Goal: Navigation & Orientation: Find specific page/section

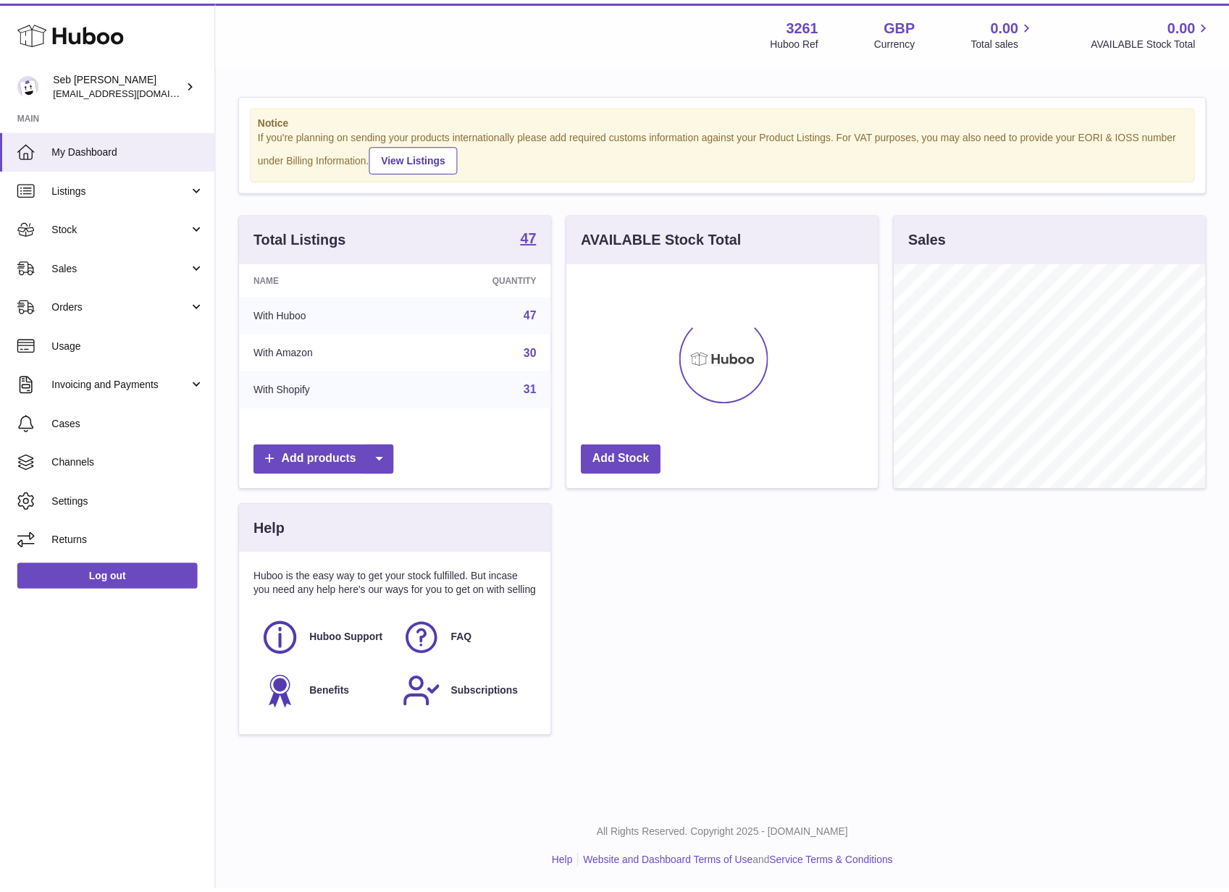
scroll to position [724006, 723922]
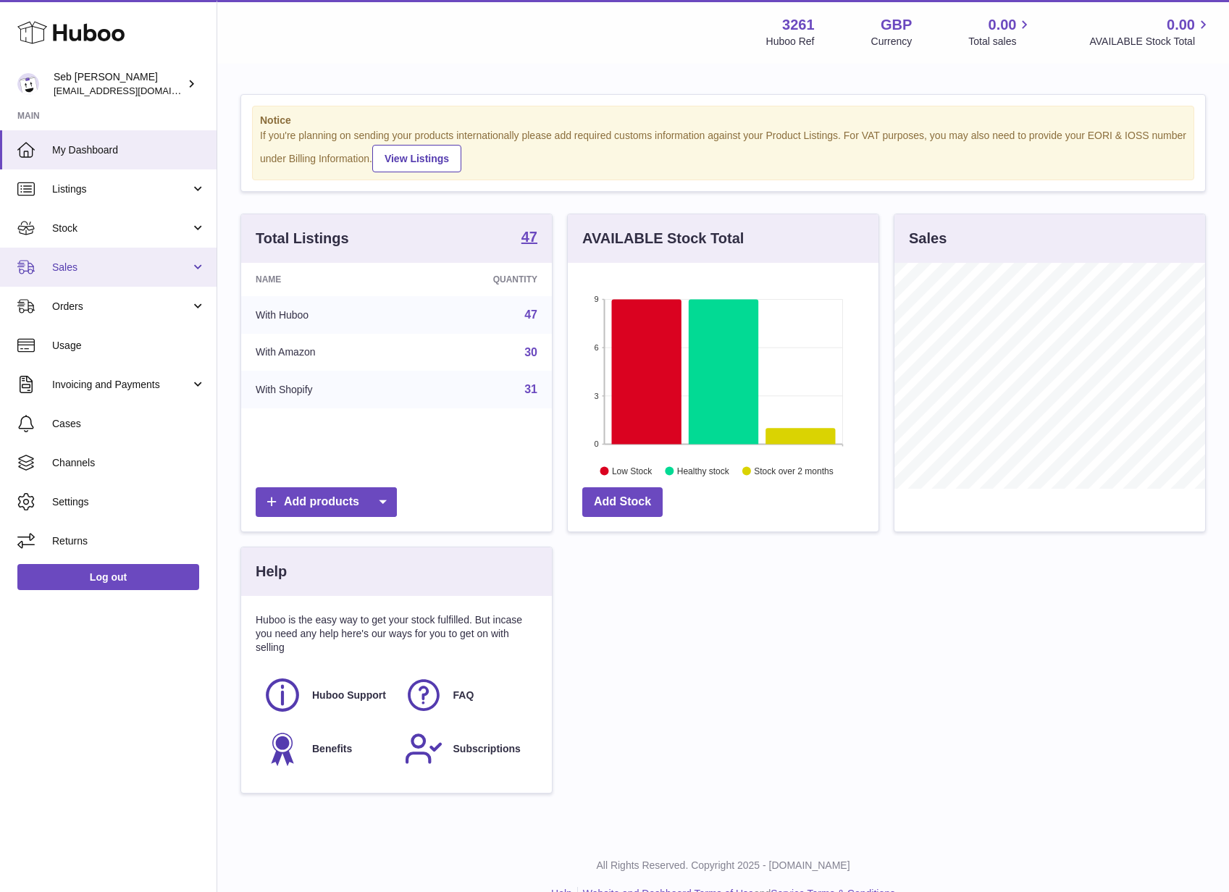
click at [126, 277] on link "Sales" at bounding box center [108, 267] width 217 height 39
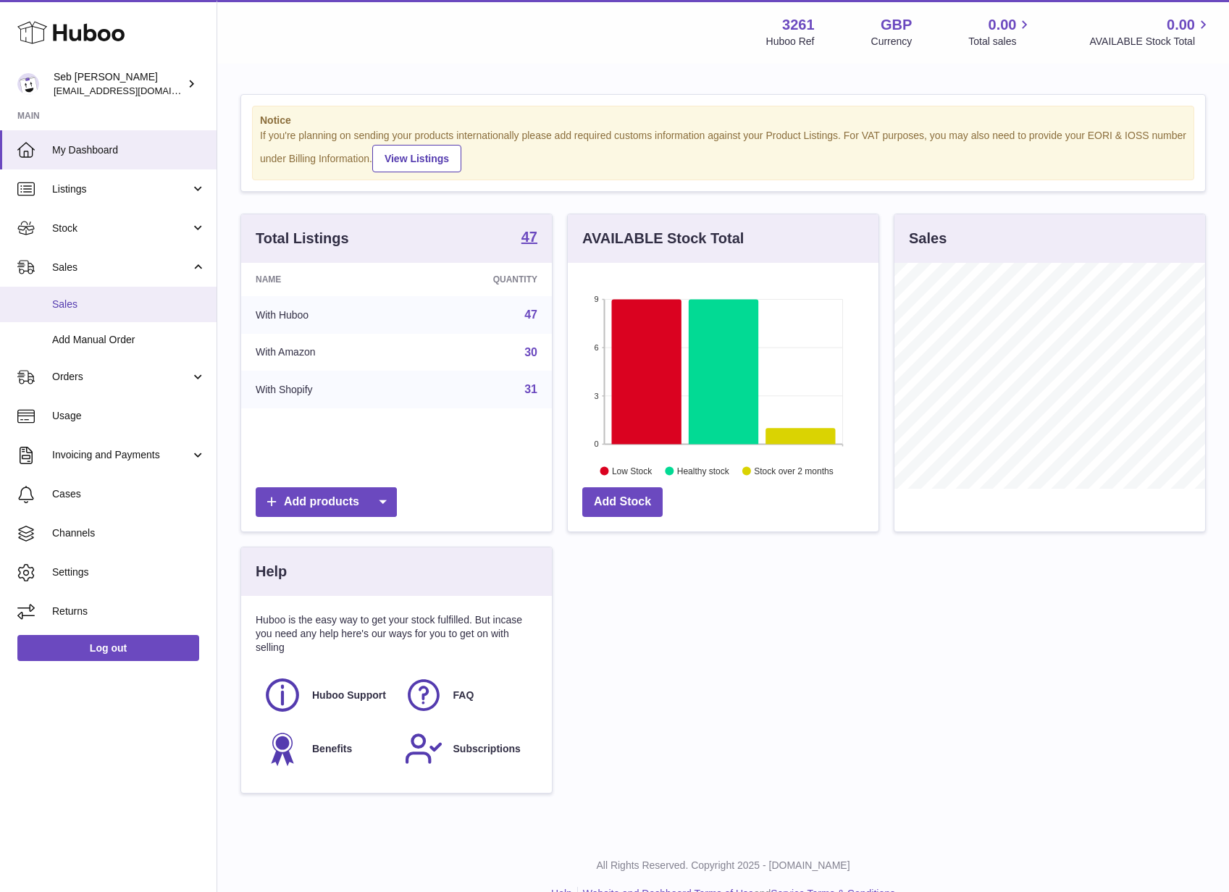
click at [127, 311] on span "Sales" at bounding box center [129, 305] width 154 height 14
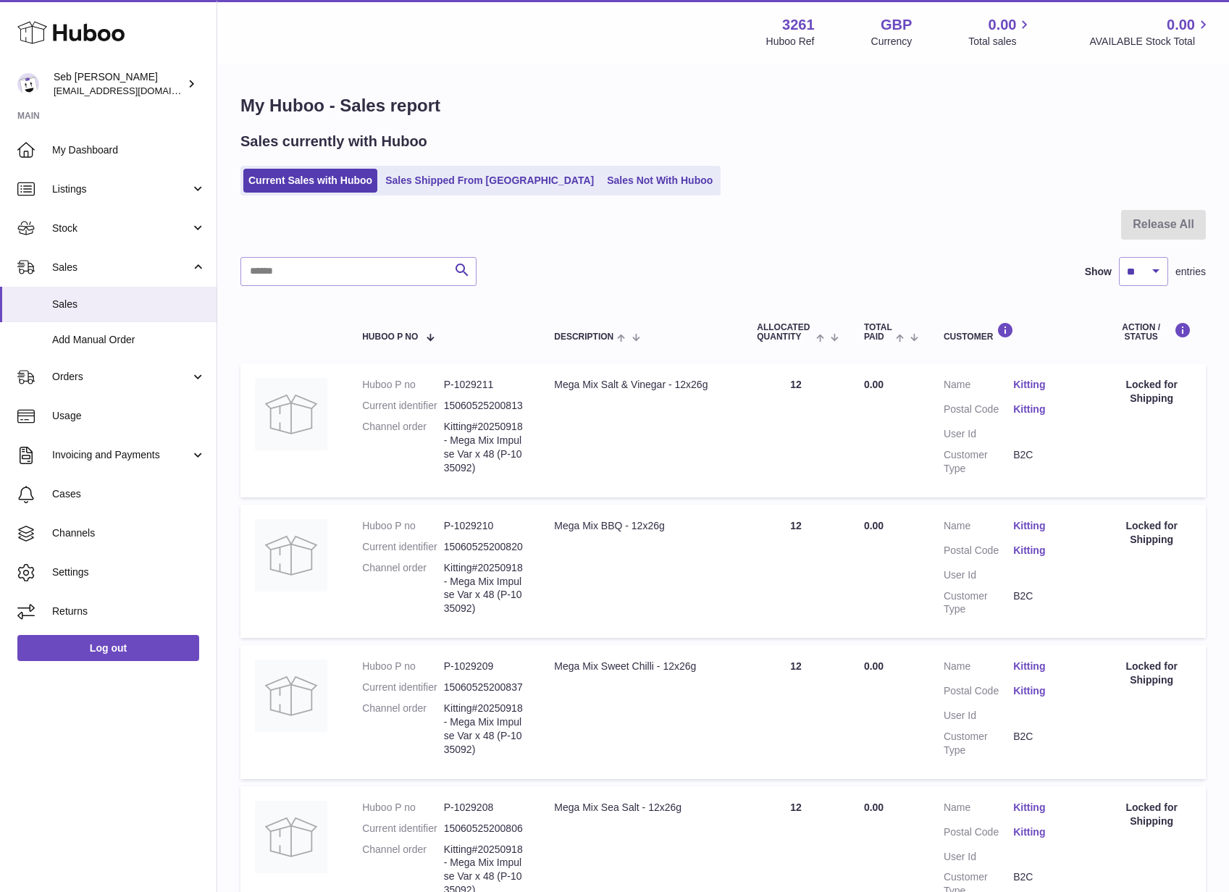
click at [707, 259] on div "Search Show ** ** ** *** entries" at bounding box center [722, 271] width 965 height 29
click at [105, 218] on link "Stock" at bounding box center [108, 228] width 217 height 39
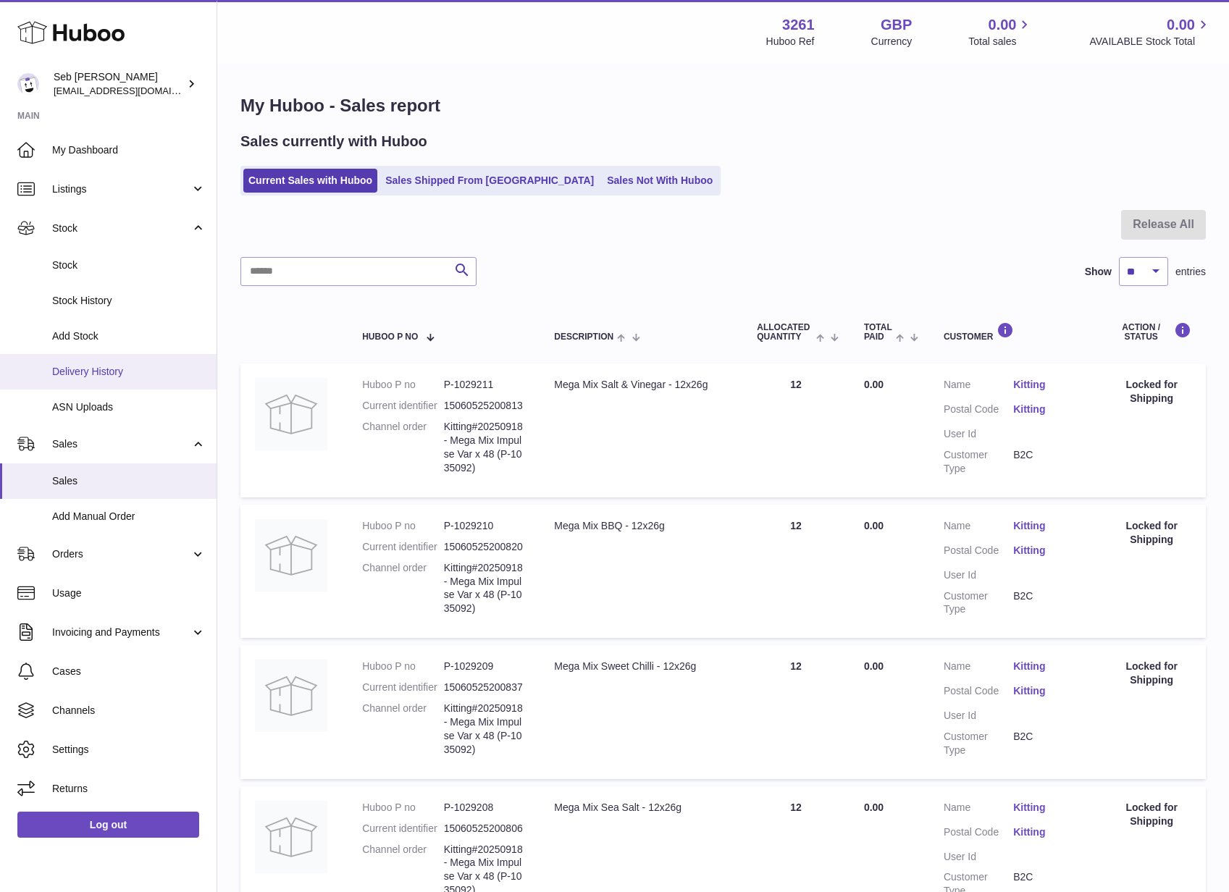
click at [159, 377] on span "Delivery History" at bounding box center [129, 372] width 154 height 14
